Goal: Information Seeking & Learning: Learn about a topic

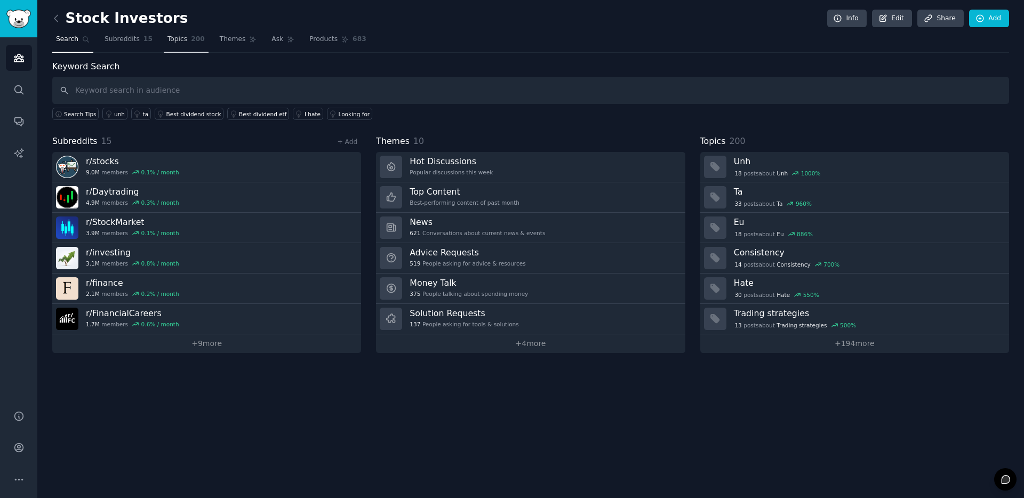
click at [191, 39] on span "200" at bounding box center [198, 40] width 14 height 10
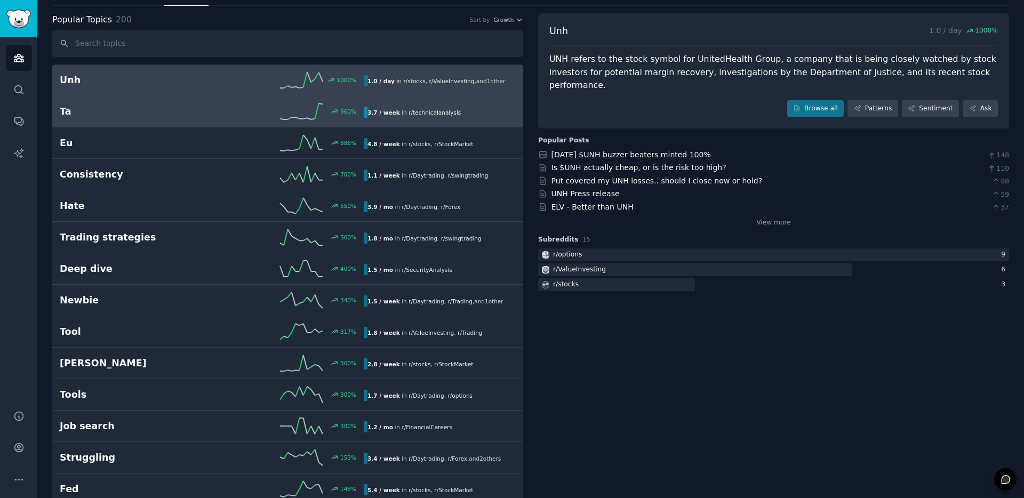
scroll to position [53, 0]
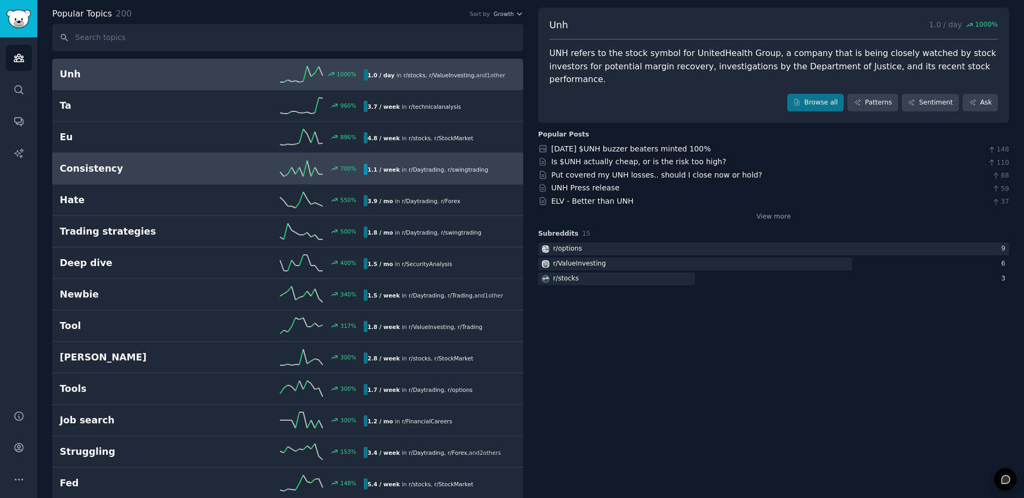
click at [153, 171] on h2 "Consistency" at bounding box center [136, 168] width 152 height 13
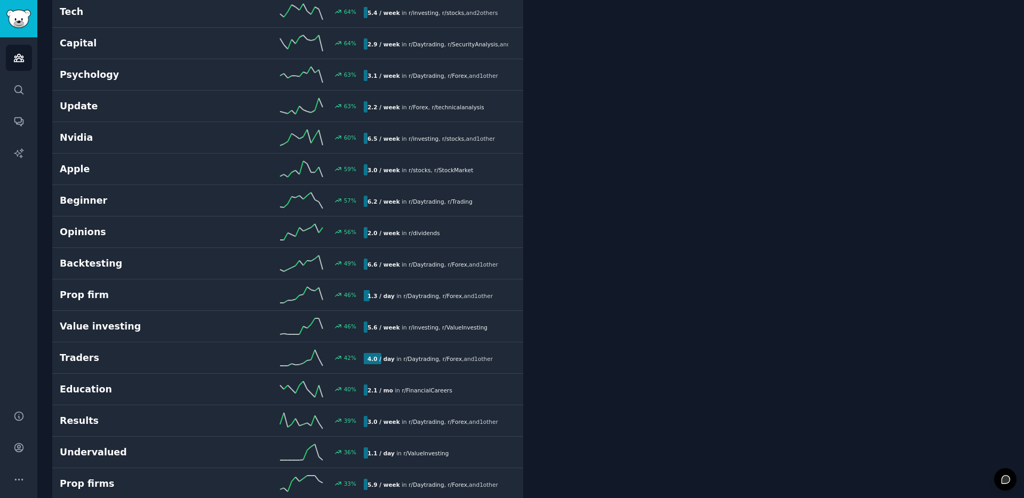
scroll to position [1283, 0]
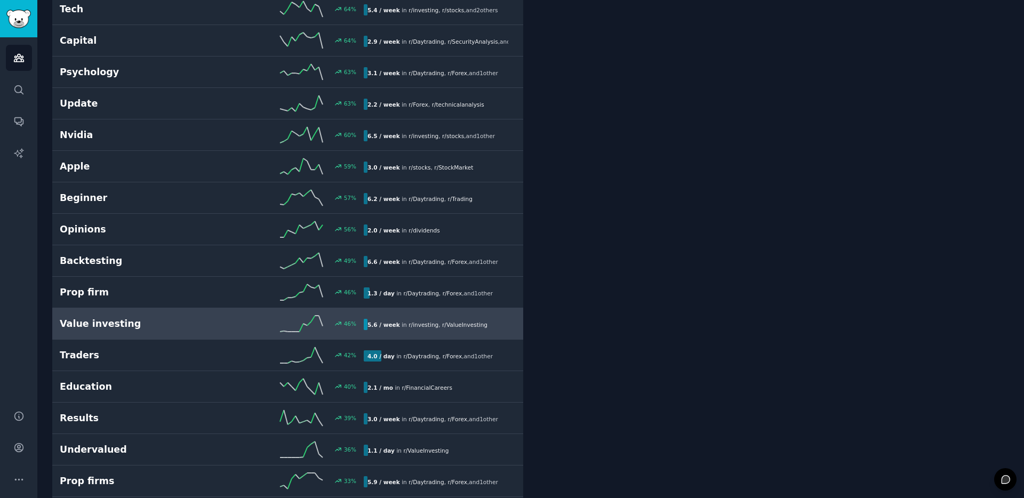
click at [172, 328] on h2 "Value investing" at bounding box center [136, 323] width 152 height 13
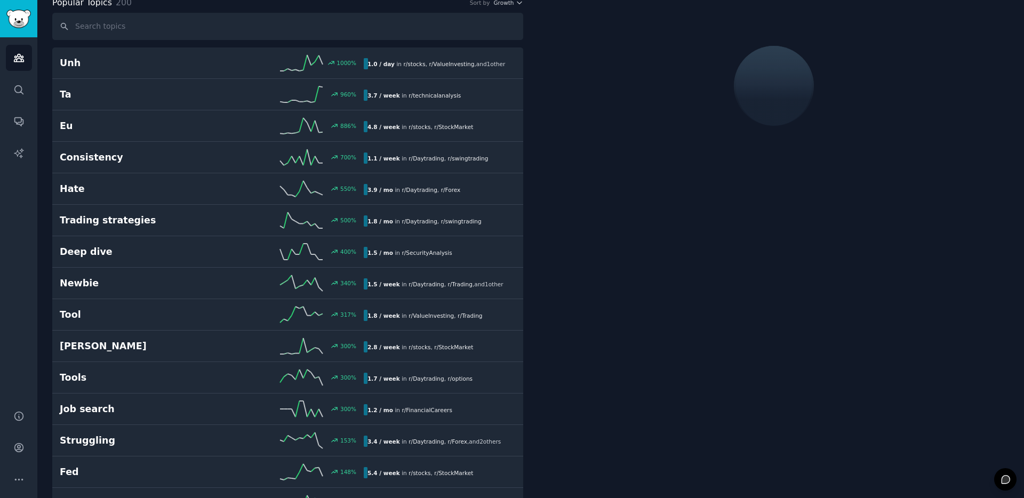
scroll to position [60, 0]
